Goal: Information Seeking & Learning: Understand process/instructions

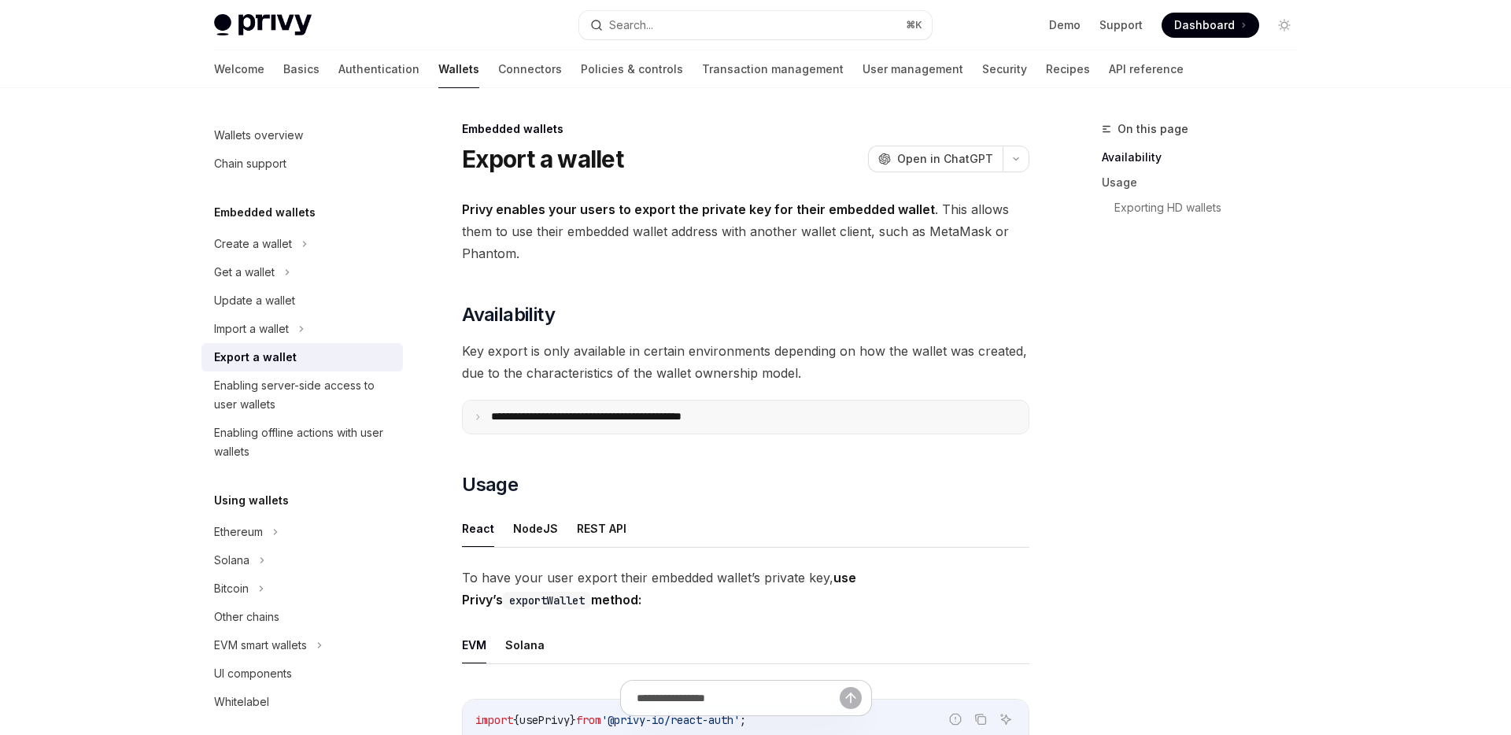
click at [661, 428] on summary "**********" at bounding box center [746, 417] width 566 height 33
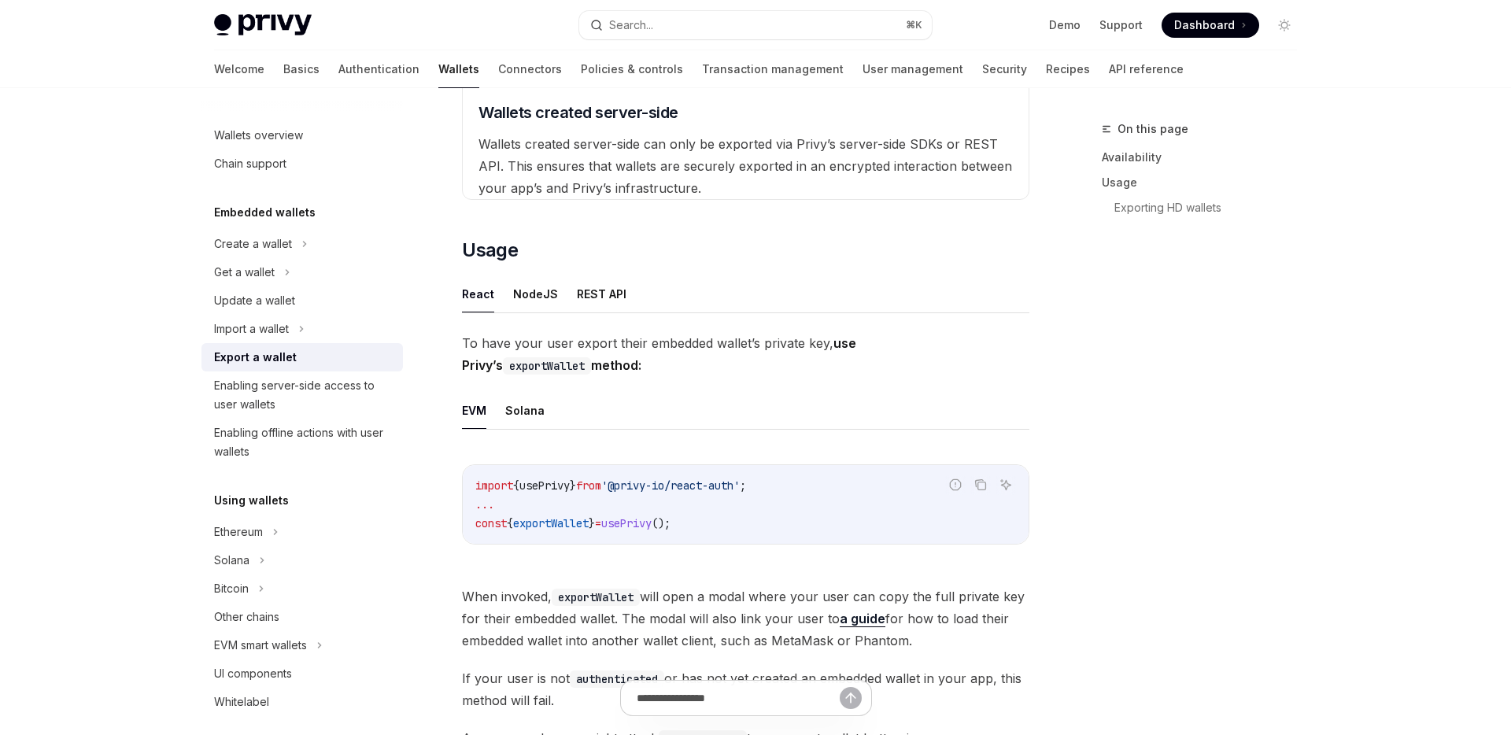
scroll to position [620, 0]
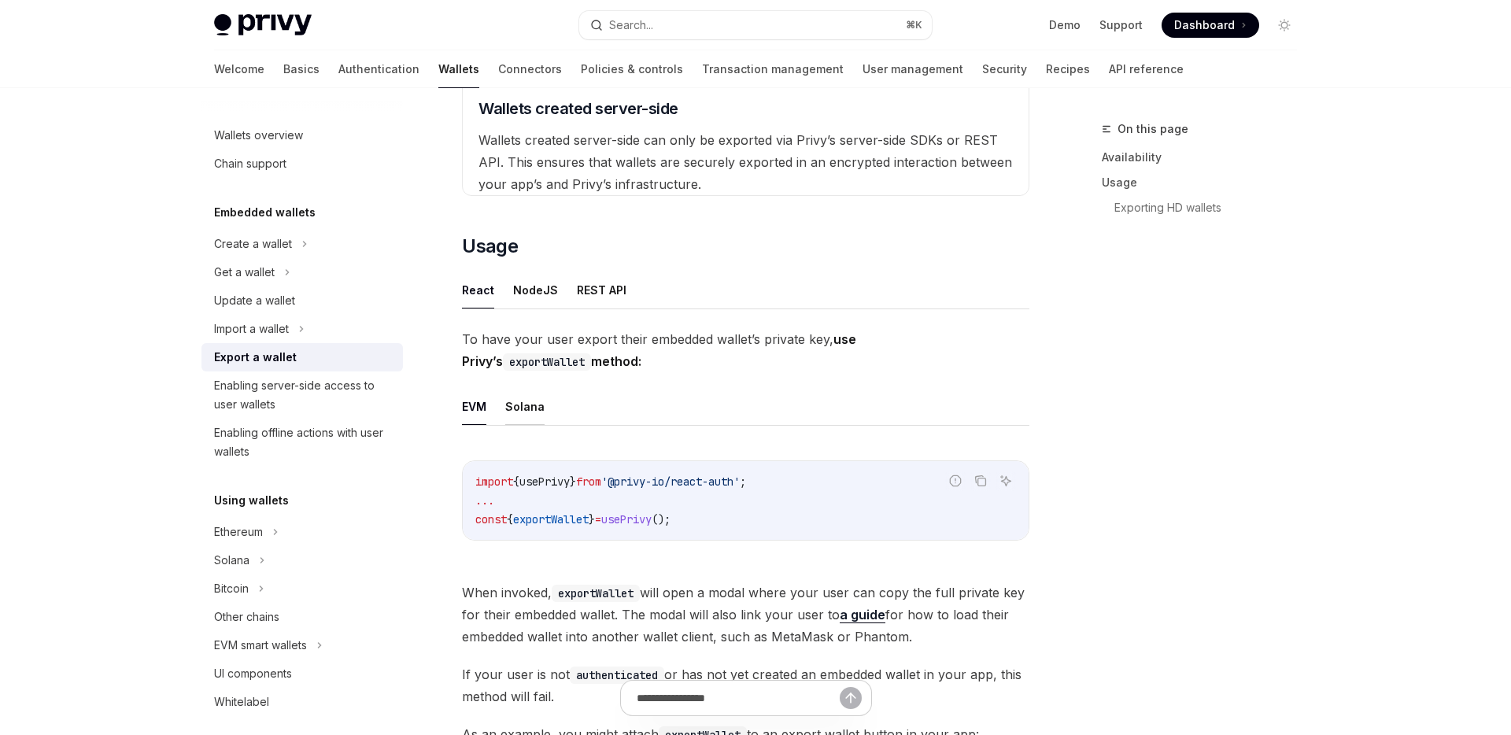
click at [507, 408] on button "Solana" at bounding box center [524, 406] width 39 height 37
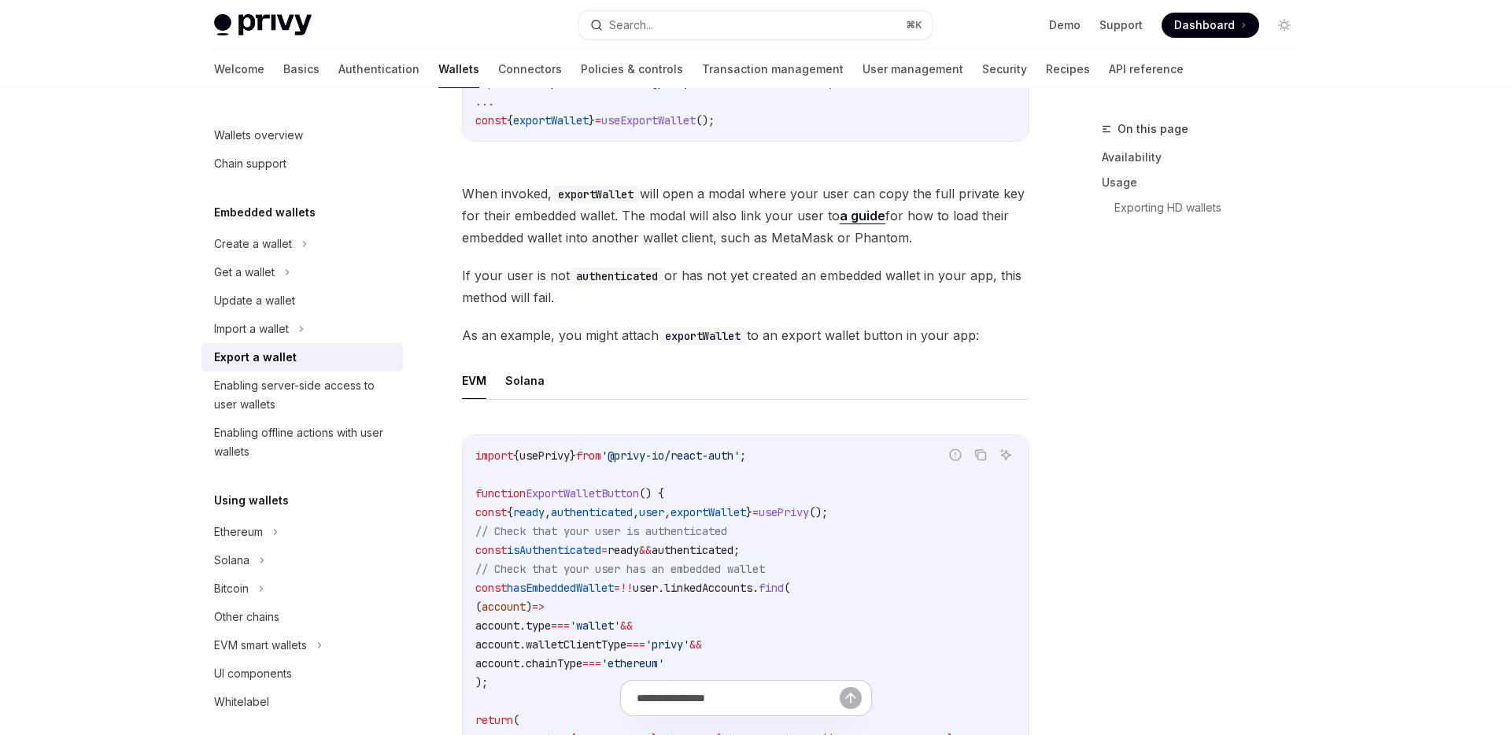
scroll to position [1029, 0]
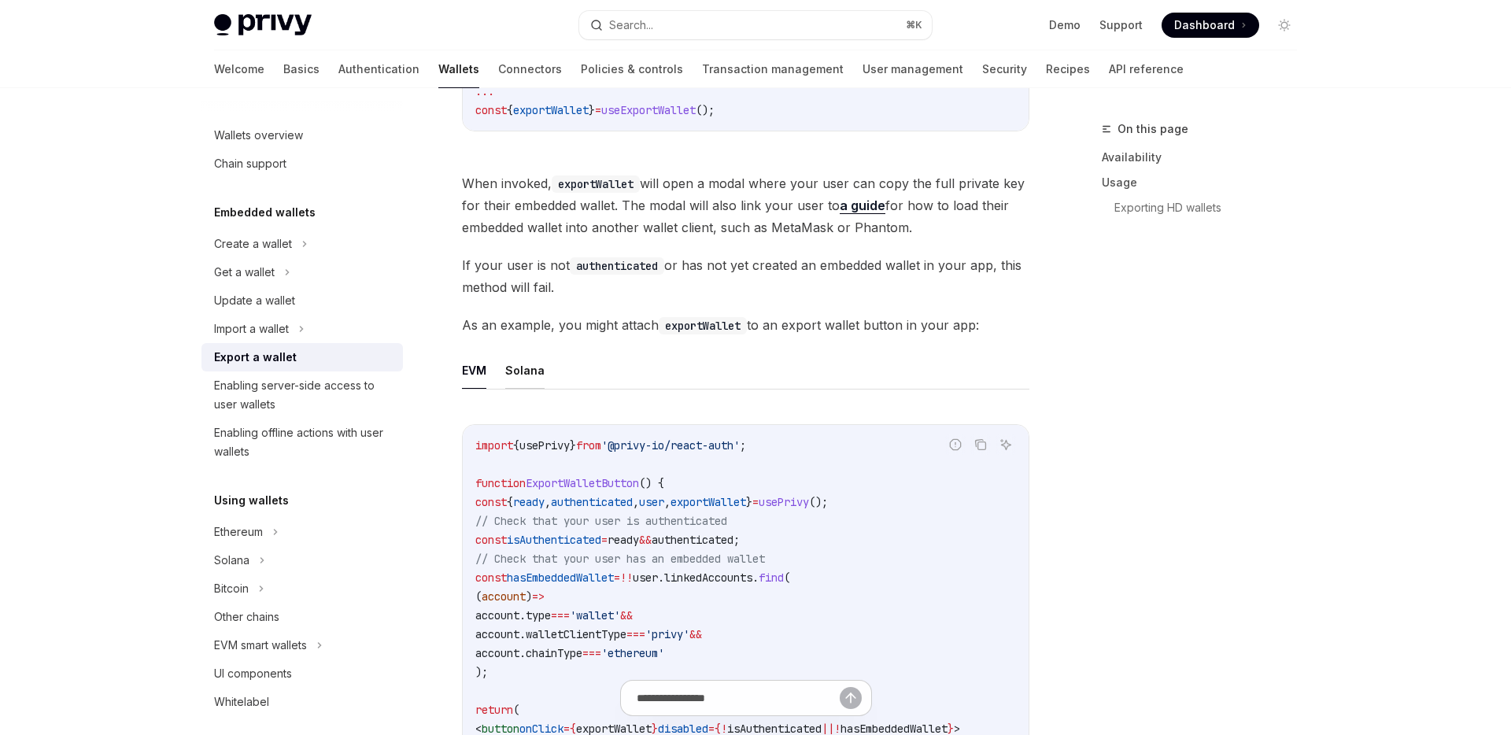
click at [506, 375] on button "Solana" at bounding box center [524, 370] width 39 height 37
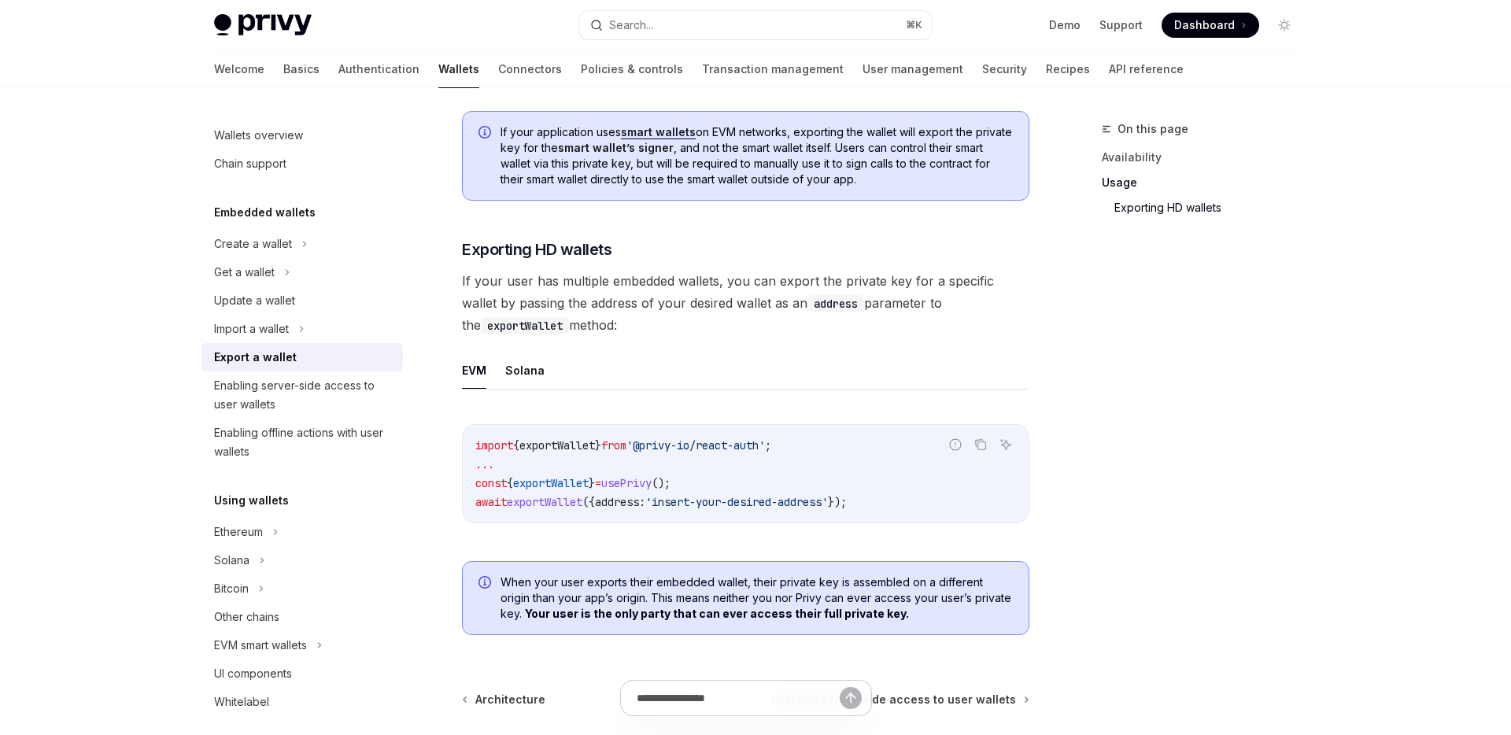
scroll to position [1829, 0]
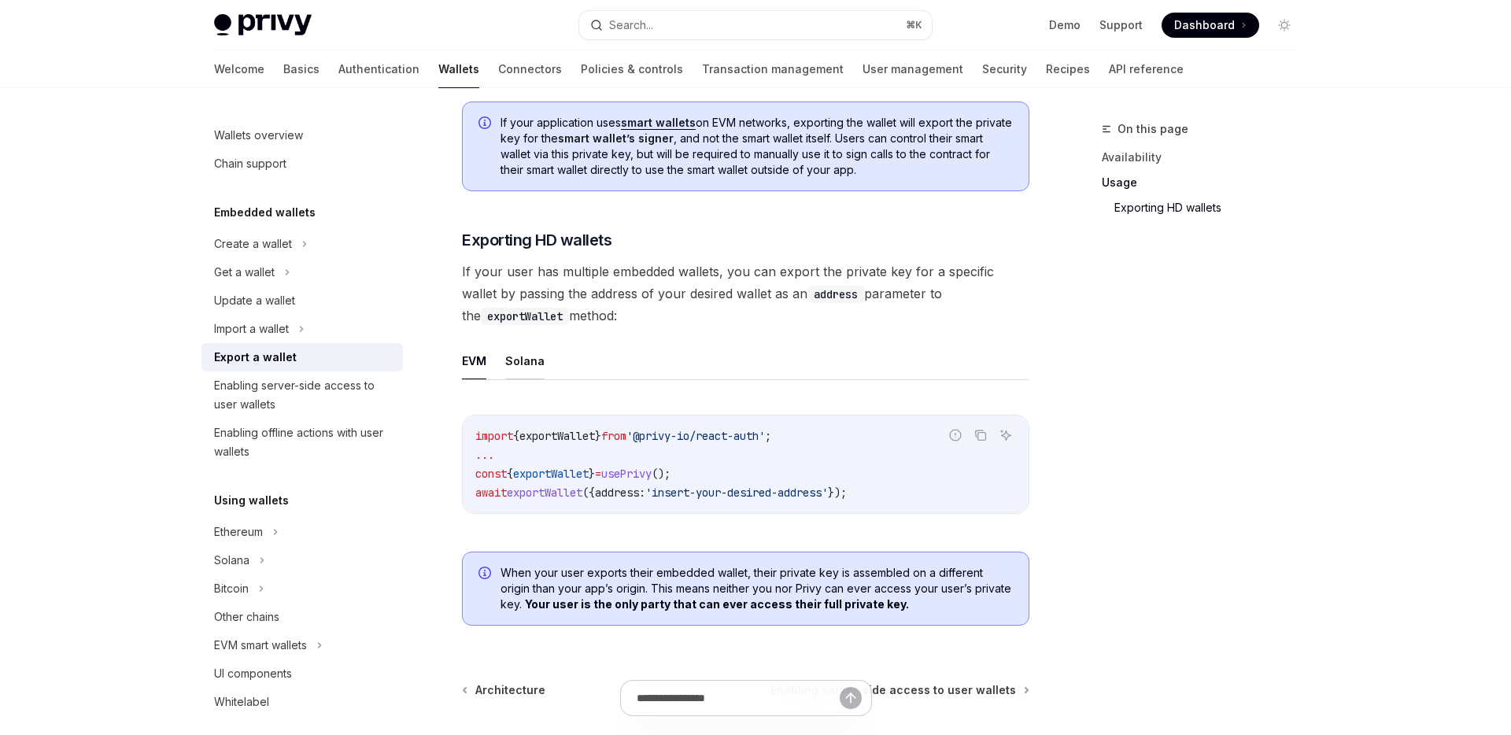
click at [539, 366] on button "Solana" at bounding box center [524, 360] width 39 height 37
type textarea "*"
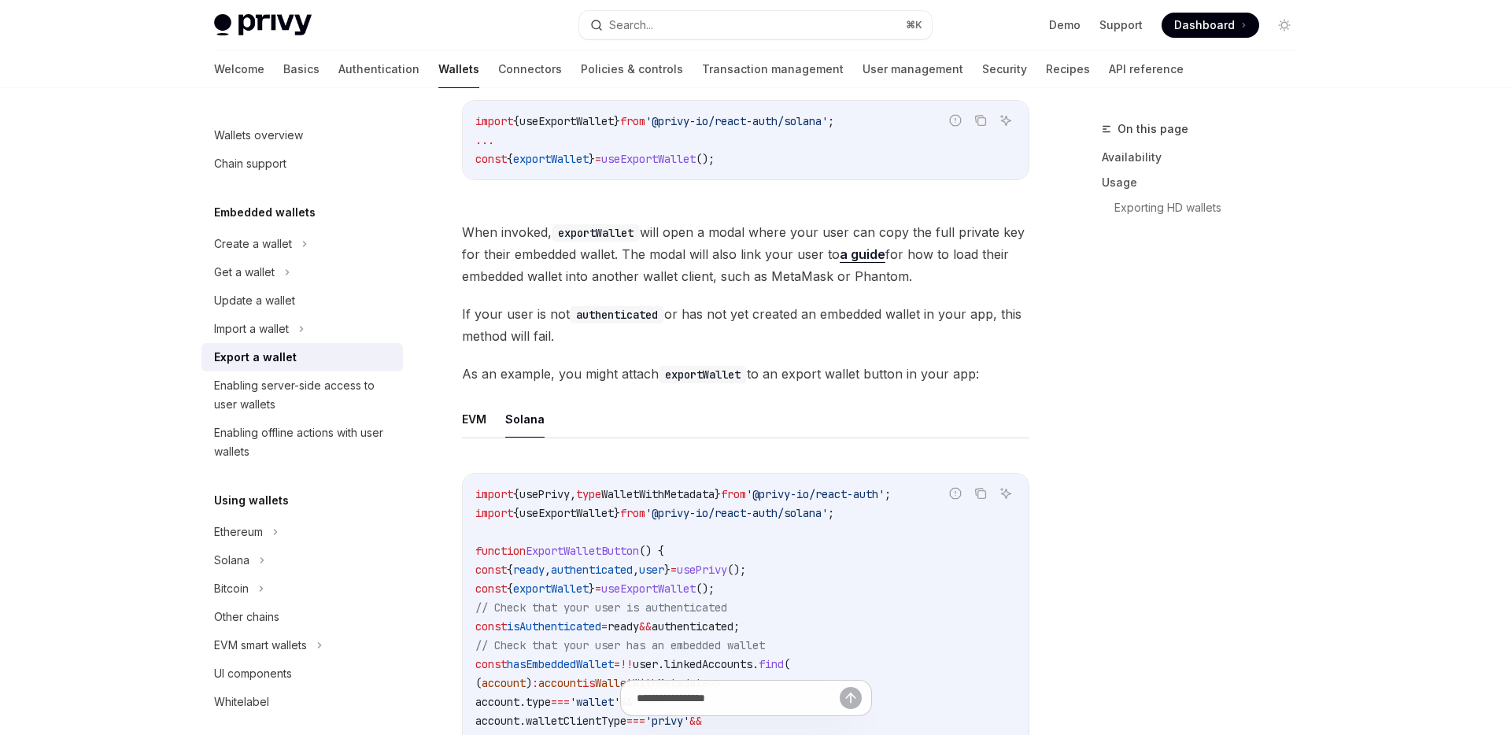
scroll to position [980, 0]
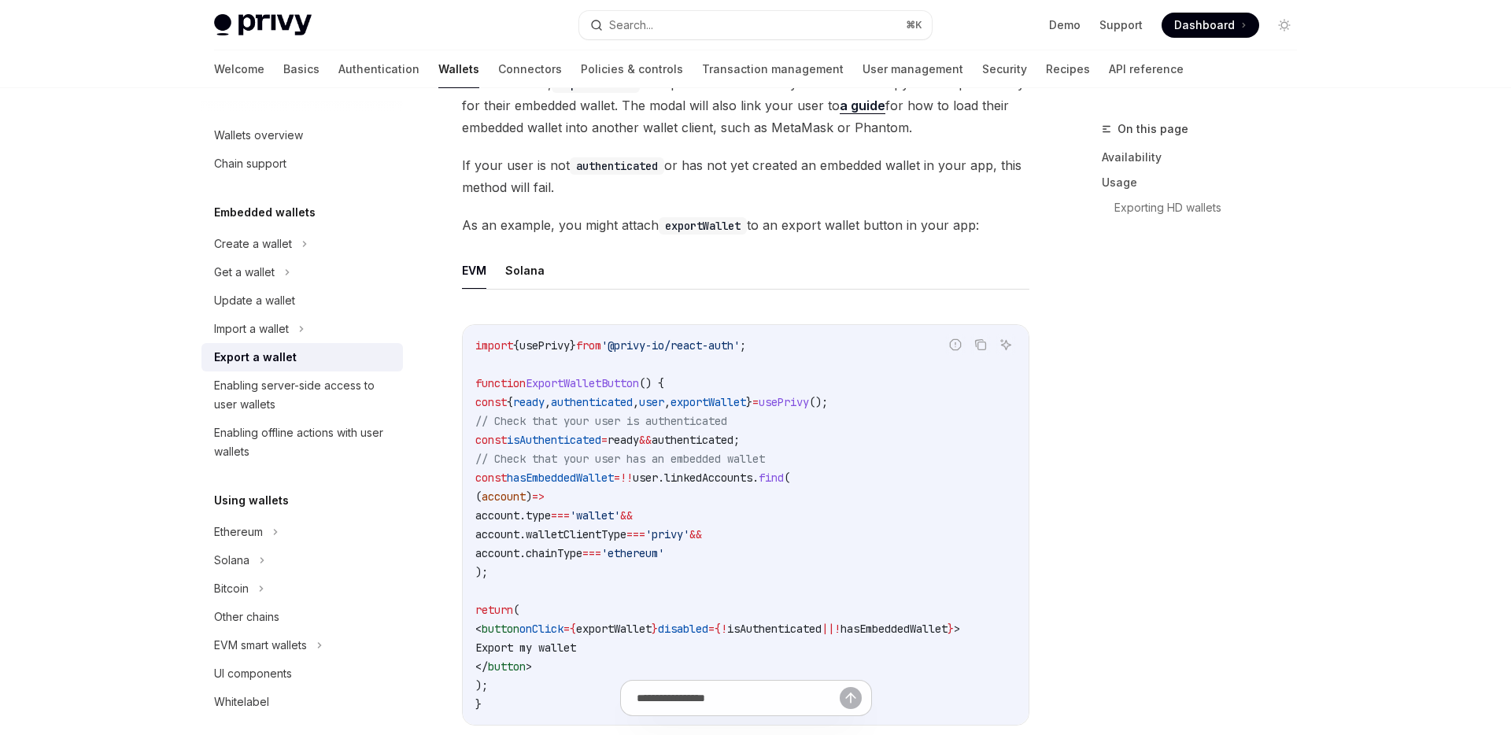
scroll to position [747, 0]
click at [693, 248] on div "To have your user export their embedded wallet’s private key, use Privy’s expor…" at bounding box center [745, 560] width 567 height 1481
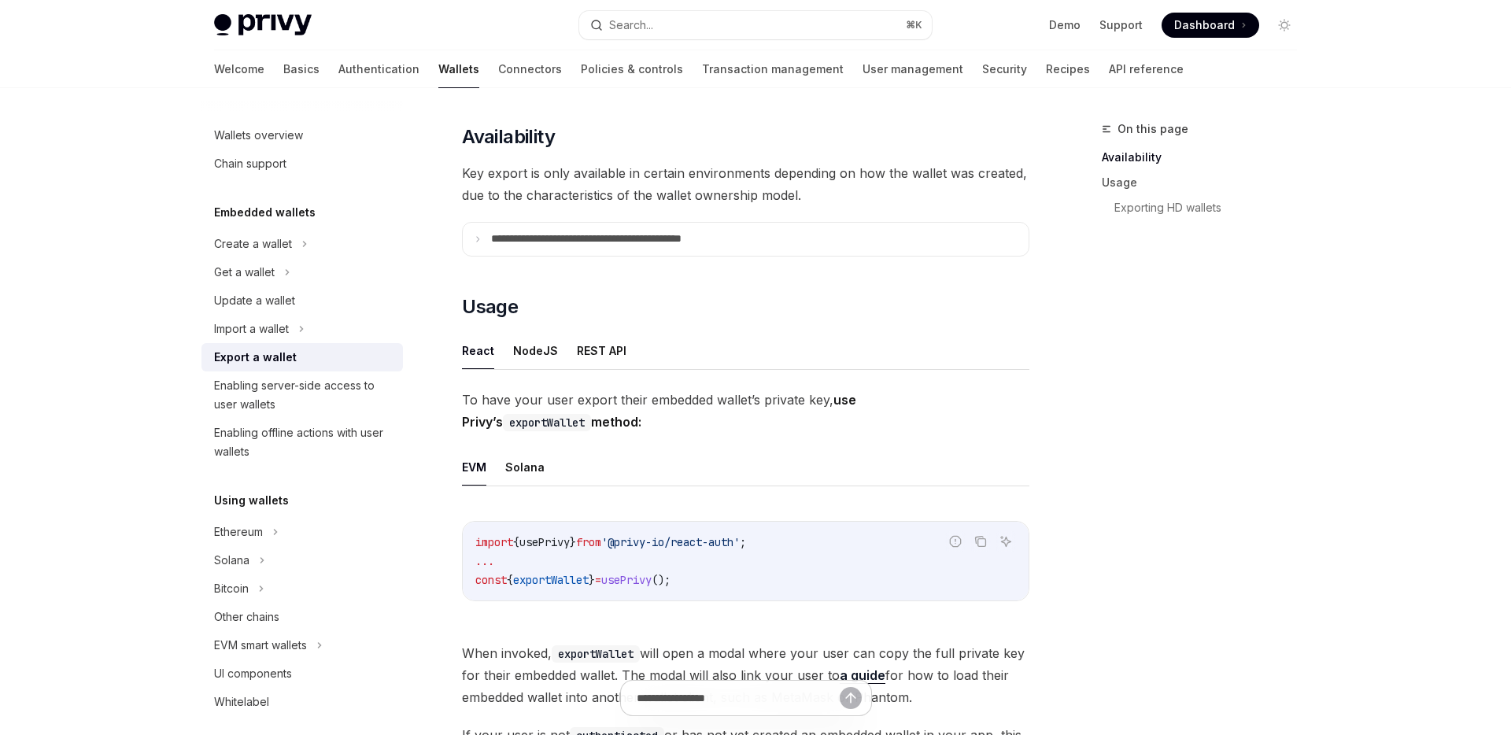
scroll to position [175, 0]
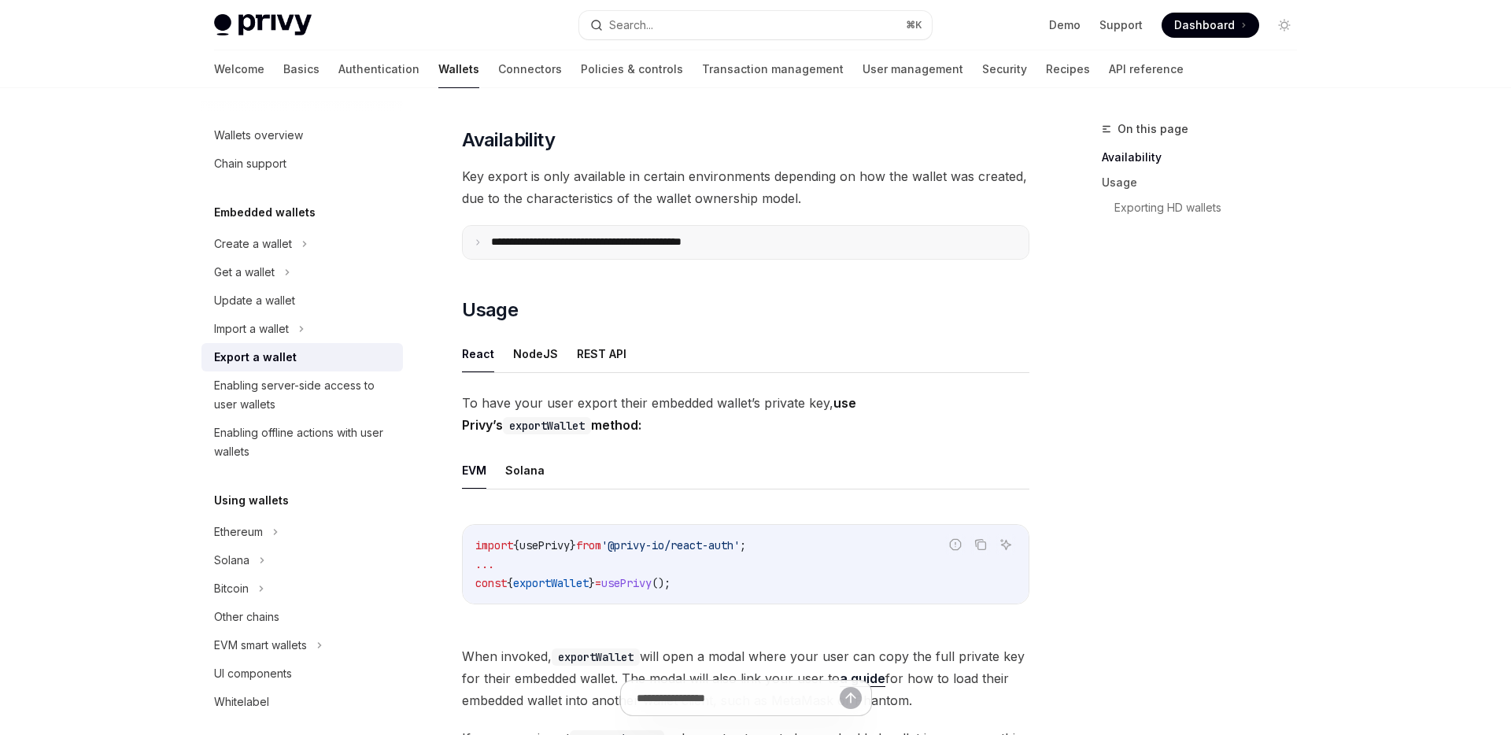
click at [631, 239] on p "**********" at bounding box center [621, 242] width 260 height 14
